Goal: Information Seeking & Learning: Learn about a topic

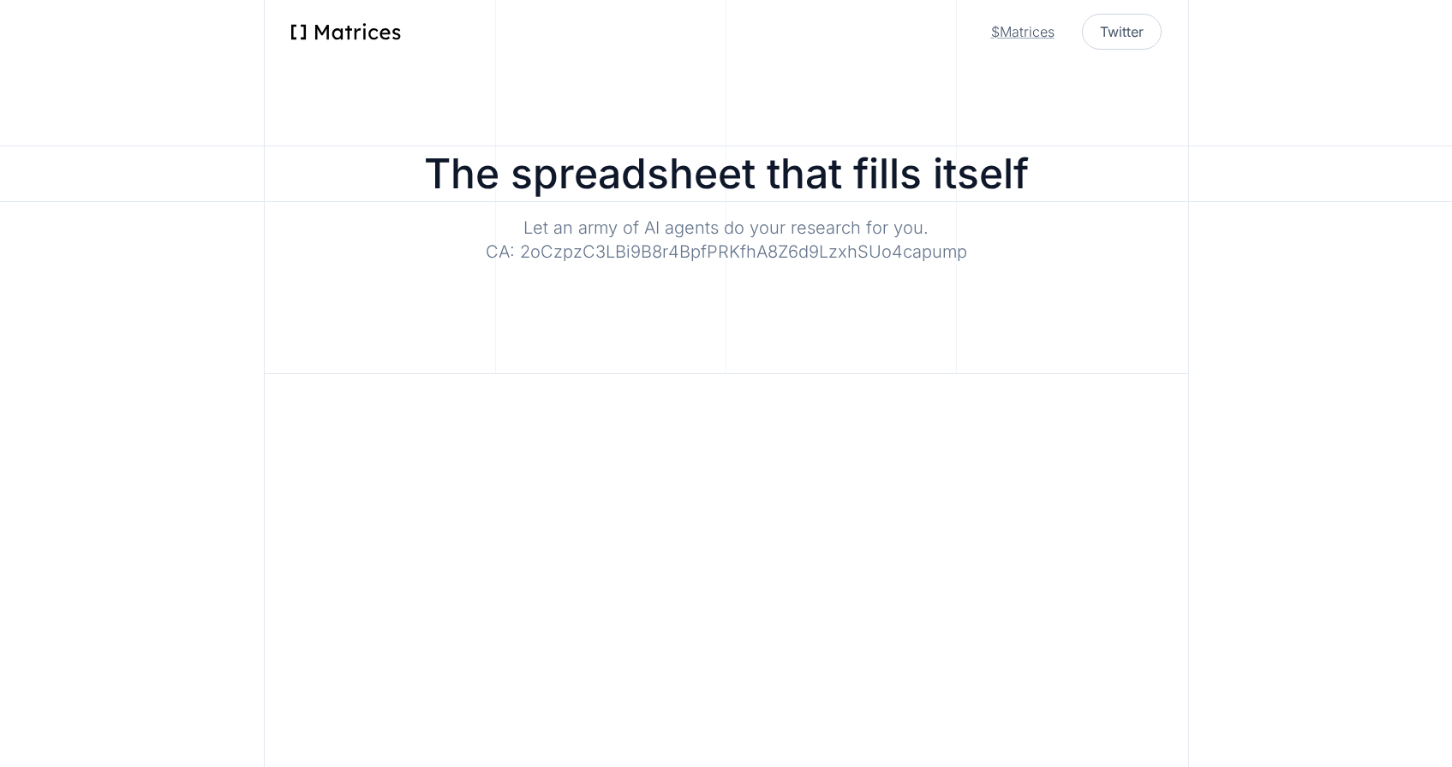
scroll to position [0, 464]
click at [1032, 29] on link "$Matrices" at bounding box center [1022, 31] width 63 height 21
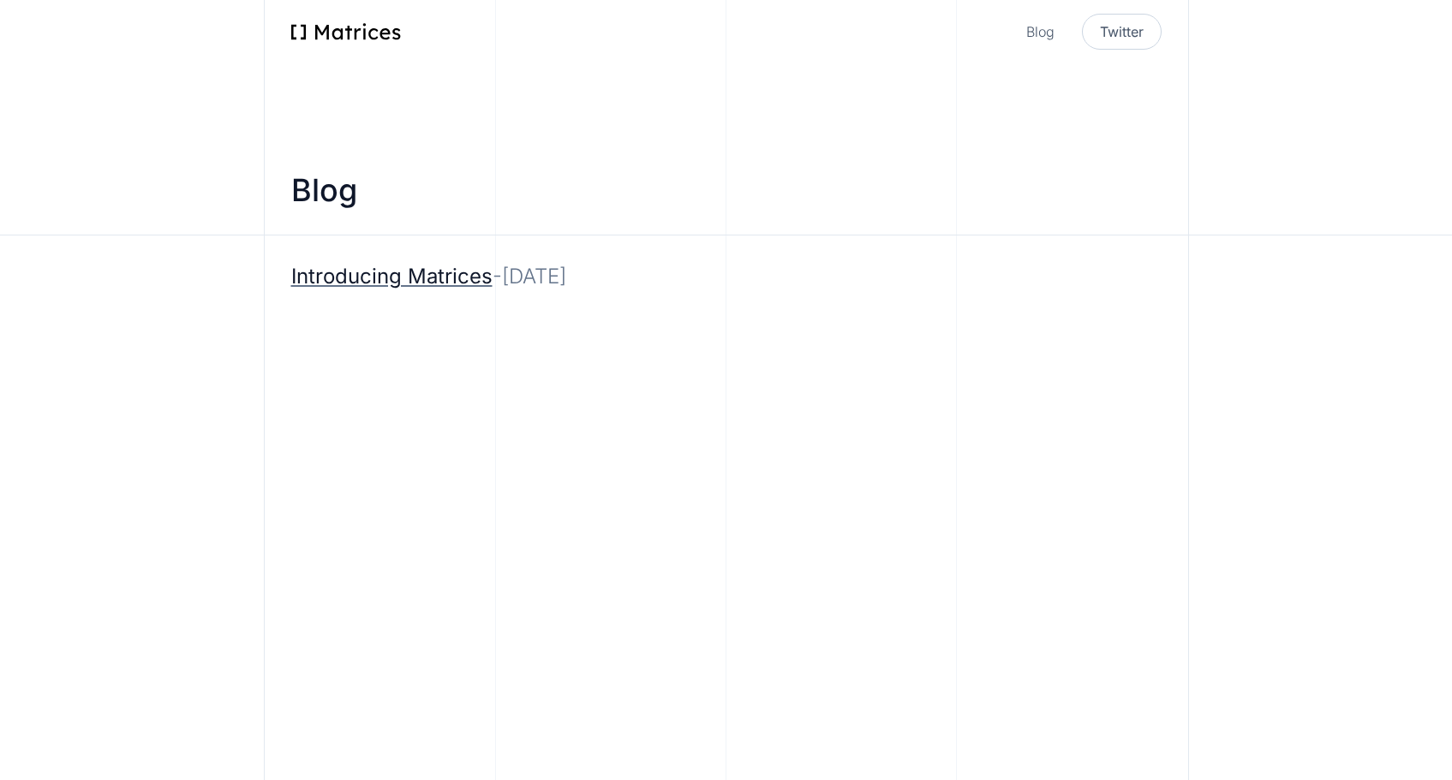
click at [446, 278] on h2 "Introducing Matrices" at bounding box center [391, 276] width 201 height 27
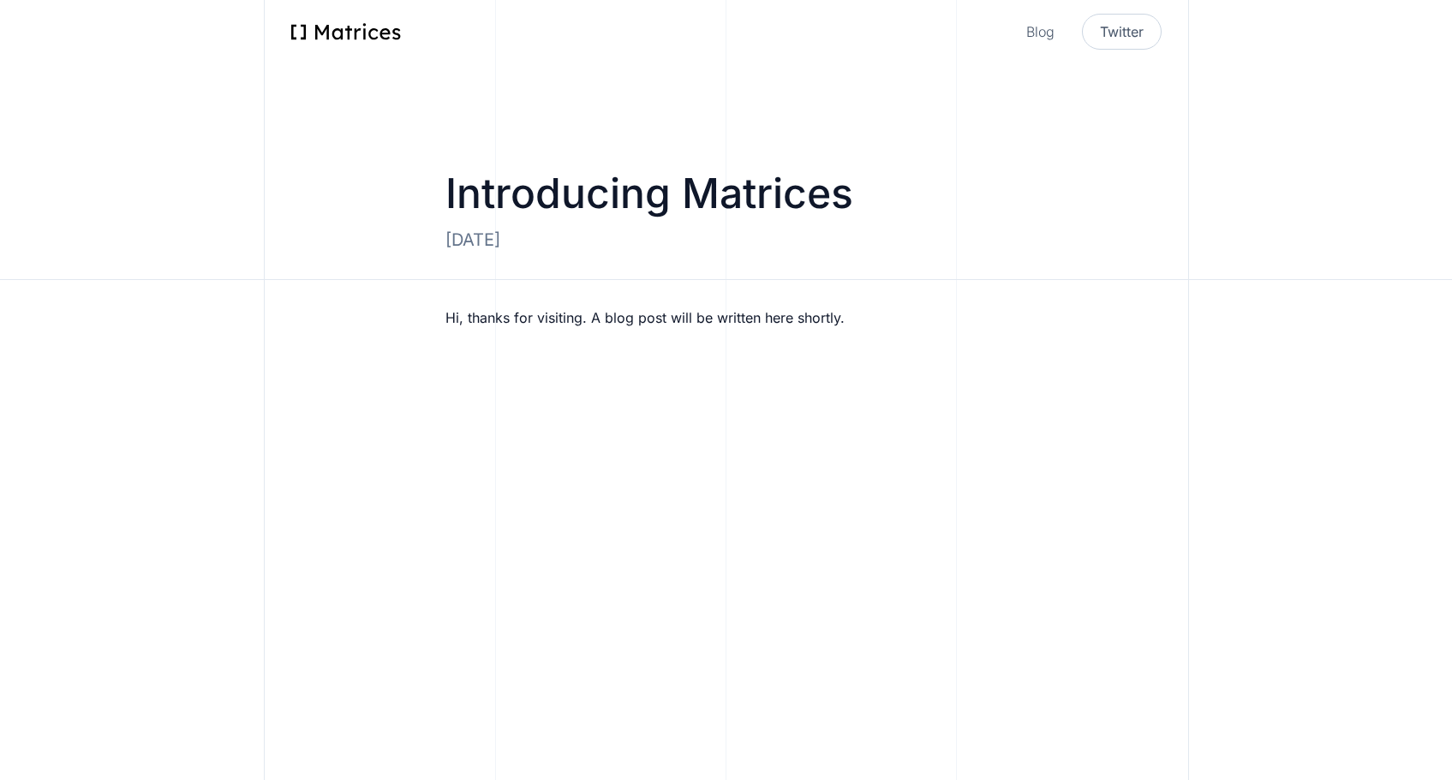
click at [320, 28] on img at bounding box center [346, 31] width 110 height 17
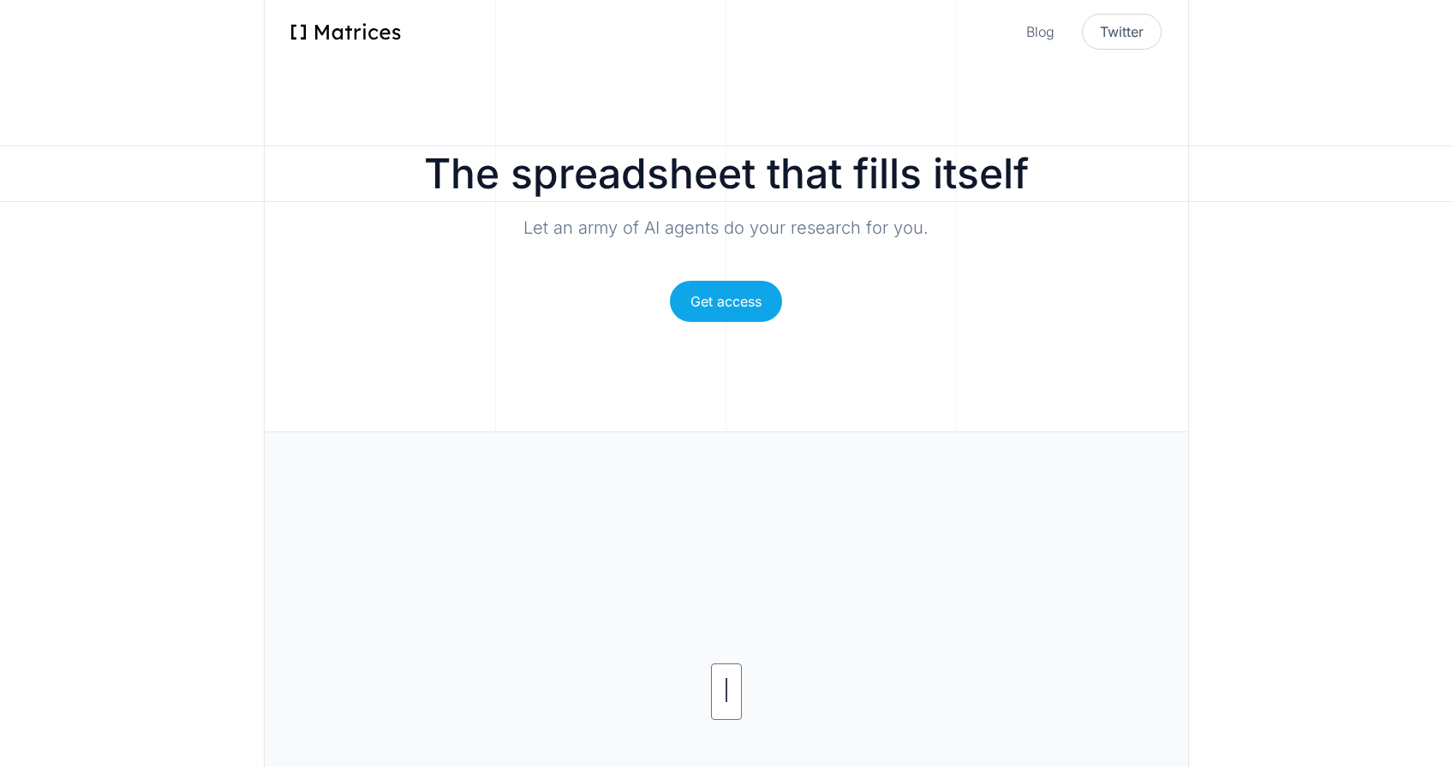
click at [320, 28] on img at bounding box center [346, 31] width 110 height 17
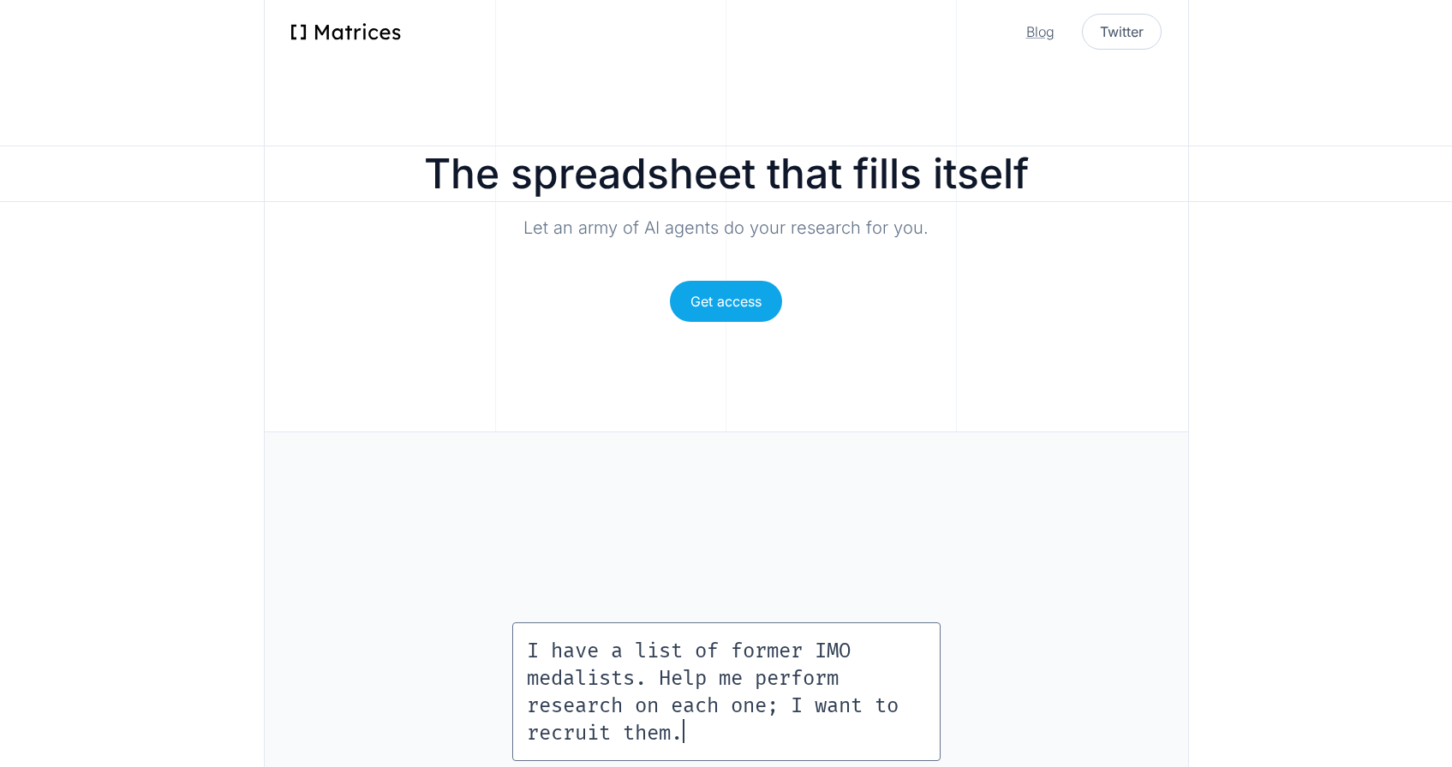
click at [1039, 36] on link "Blog" at bounding box center [1040, 31] width 28 height 21
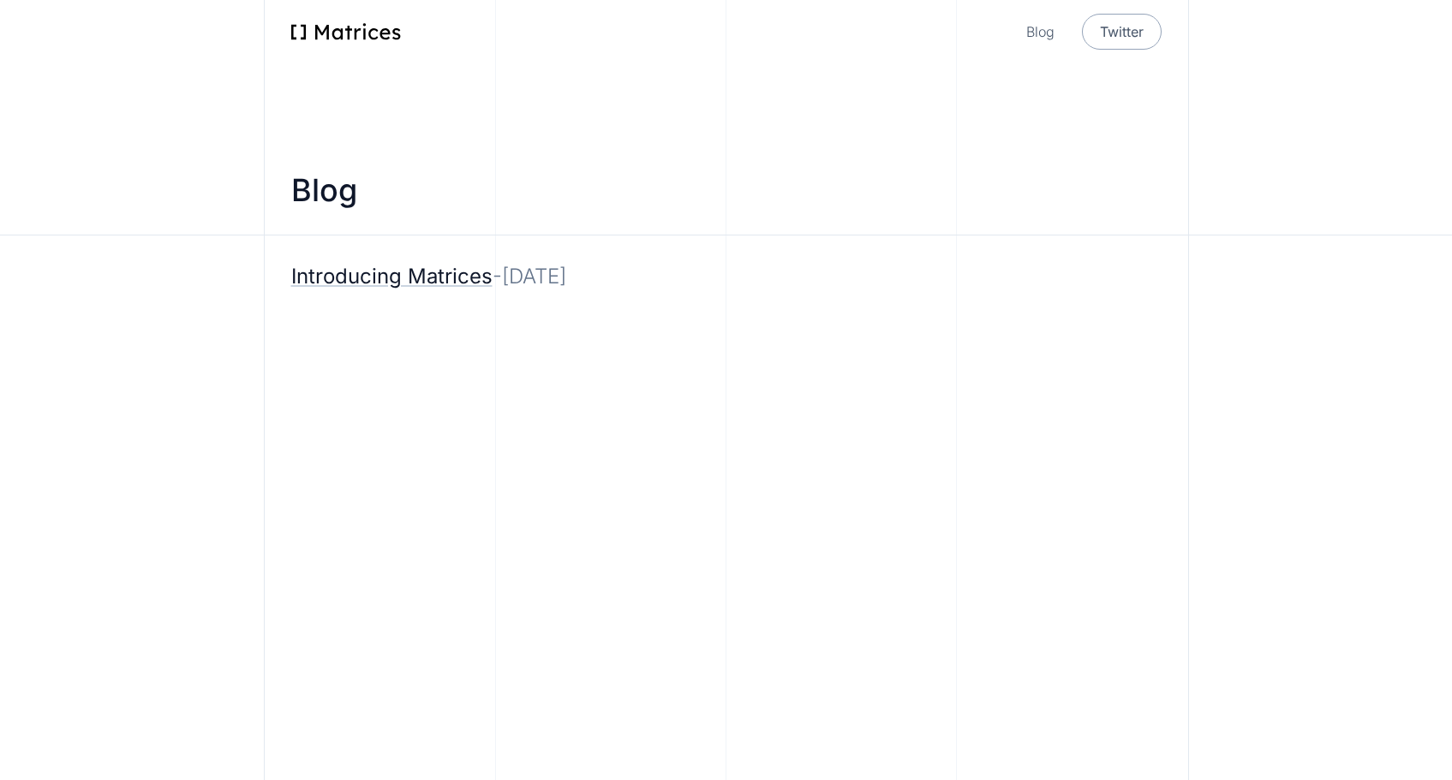
click at [1120, 40] on link "Twitter" at bounding box center [1122, 32] width 80 height 36
